Goal: Task Accomplishment & Management: Complete application form

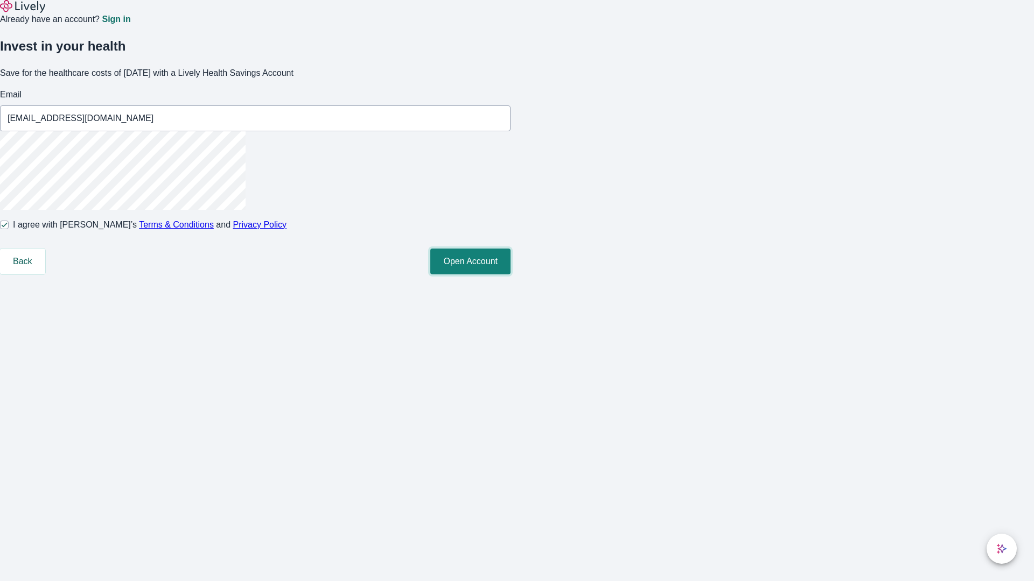
click at [510, 275] on button "Open Account" at bounding box center [470, 262] width 80 height 26
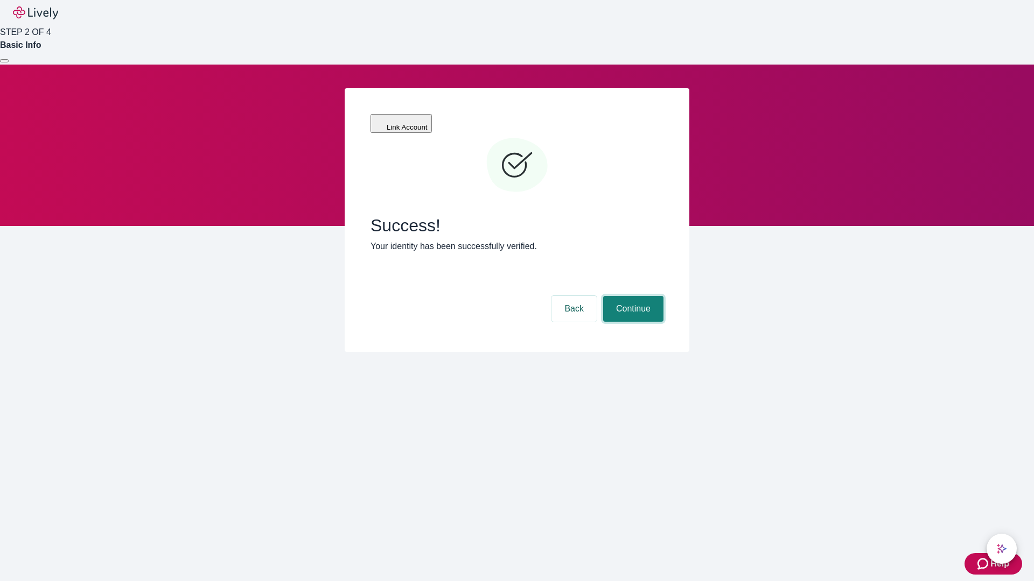
click at [631, 296] on button "Continue" at bounding box center [633, 309] width 60 height 26
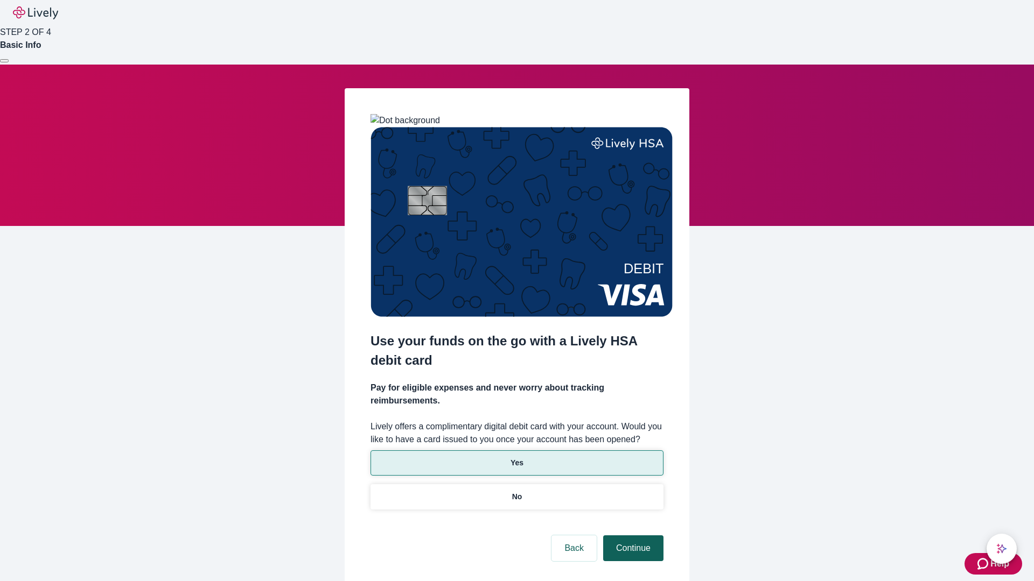
click at [516, 458] on p "Yes" at bounding box center [516, 463] width 13 height 11
click at [631, 536] on button "Continue" at bounding box center [633, 549] width 60 height 26
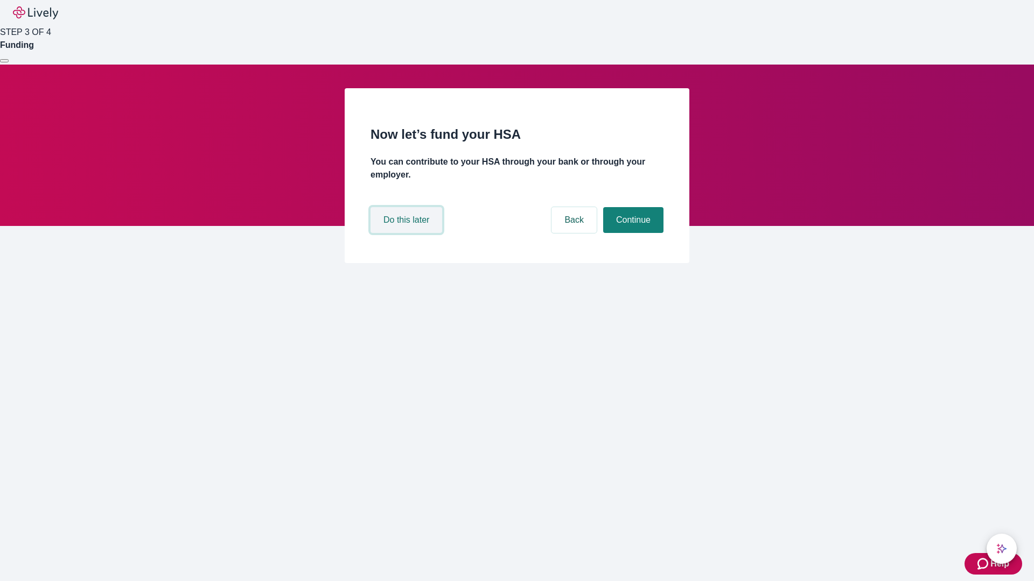
click at [407, 233] on button "Do this later" at bounding box center [406, 220] width 72 height 26
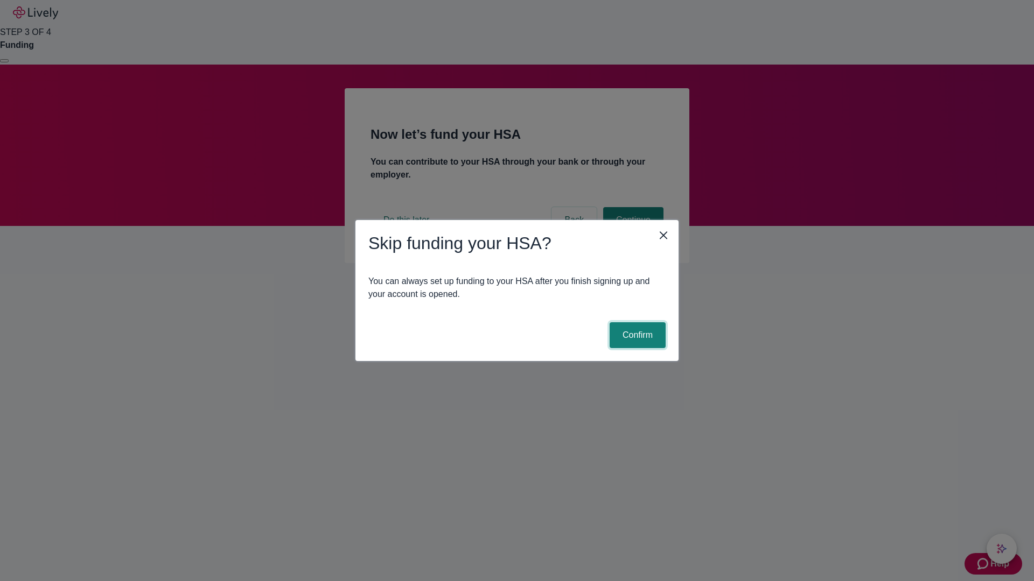
click at [636, 335] on button "Confirm" at bounding box center [637, 335] width 56 height 26
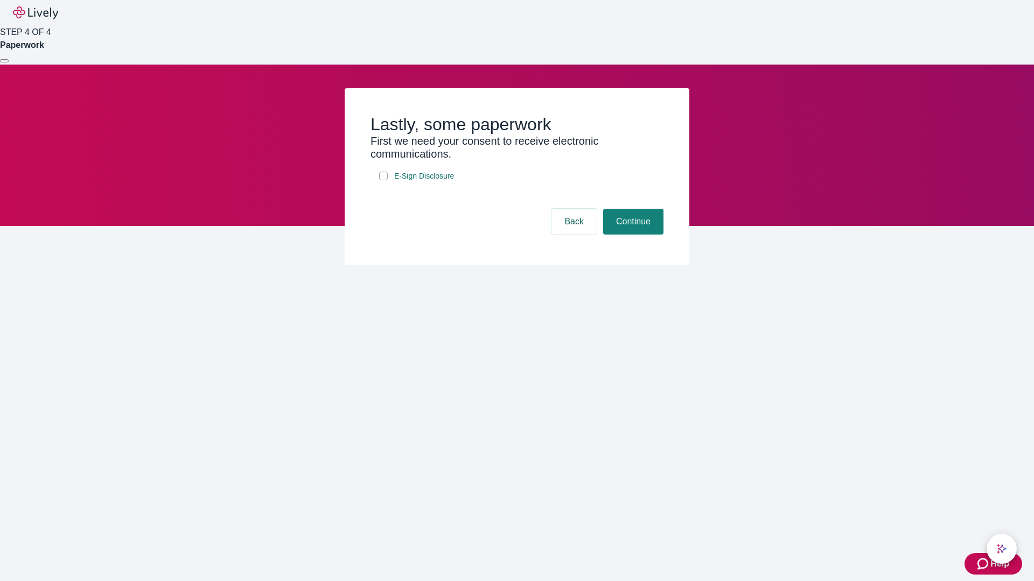
click at [383, 180] on input "E-Sign Disclosure" at bounding box center [383, 176] width 9 height 9
checkbox input "true"
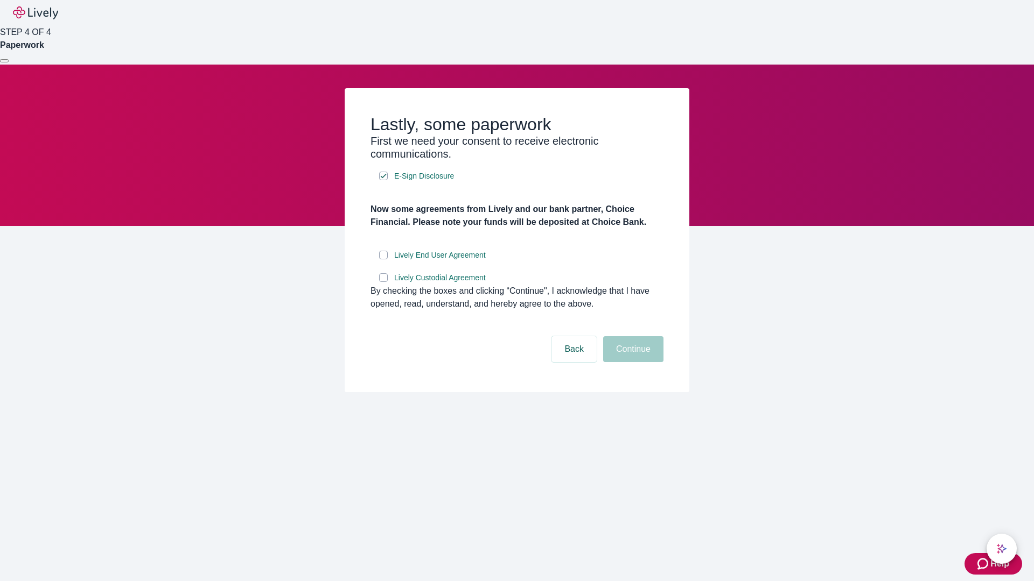
click at [383, 259] on input "Lively End User Agreement" at bounding box center [383, 255] width 9 height 9
checkbox input "true"
click at [383, 282] on input "Lively Custodial Agreement" at bounding box center [383, 277] width 9 height 9
checkbox input "true"
click at [631, 362] on button "Continue" at bounding box center [633, 349] width 60 height 26
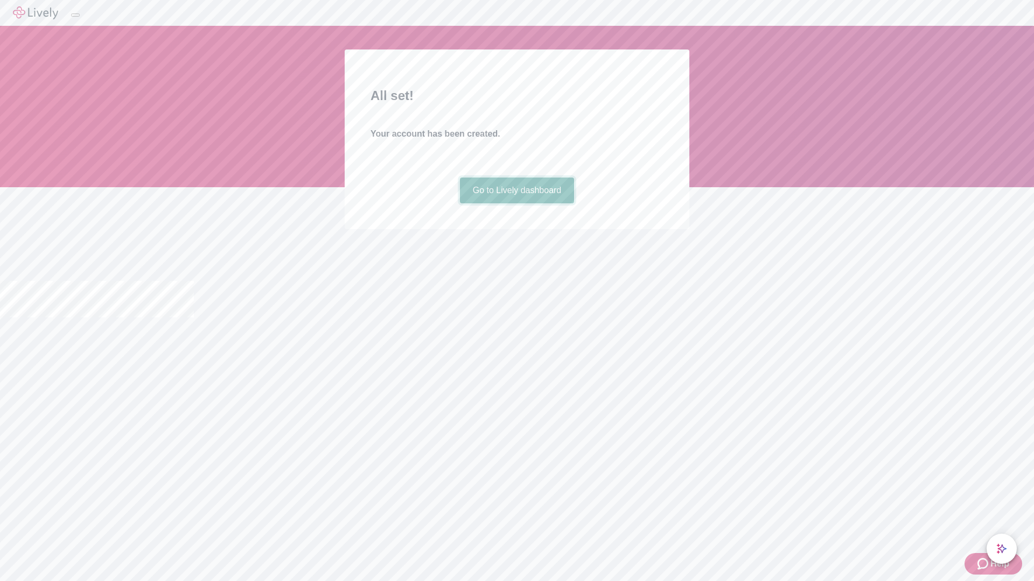
click at [516, 203] on link "Go to Lively dashboard" at bounding box center [517, 191] width 115 height 26
